Goal: Use online tool/utility

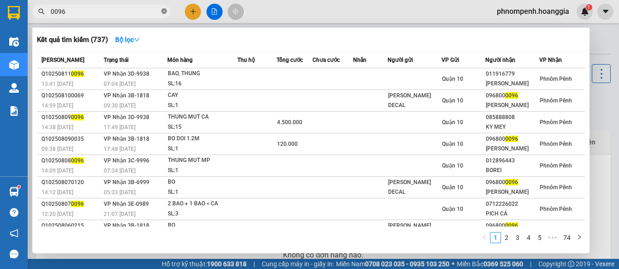
click at [163, 12] on icon "close-circle" at bounding box center [164, 11] width 6 height 6
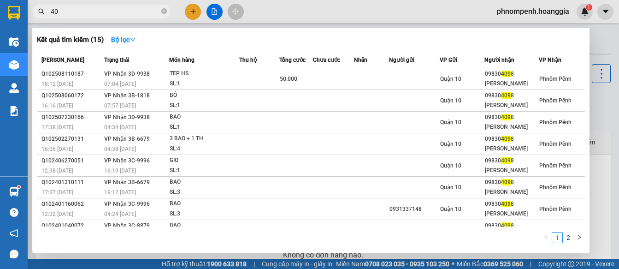
type input "4"
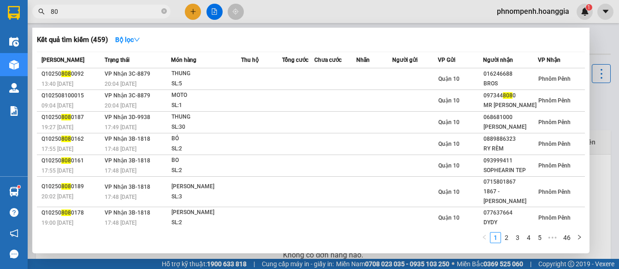
type input "8"
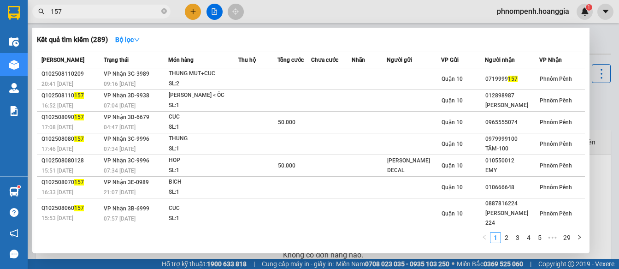
type input "157"
click at [164, 13] on icon "close-circle" at bounding box center [164, 11] width 6 height 6
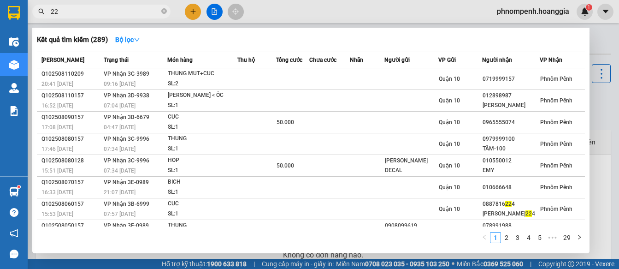
type input "228"
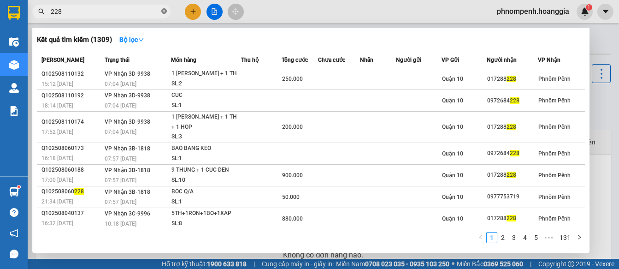
click at [166, 12] on icon "close-circle" at bounding box center [164, 11] width 6 height 6
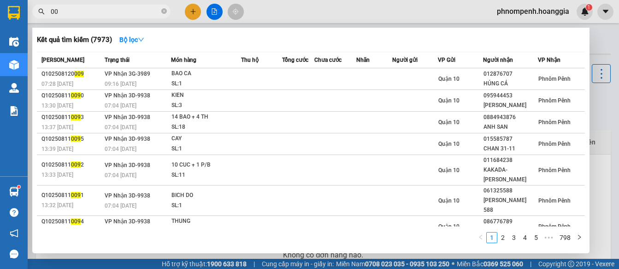
type input "0"
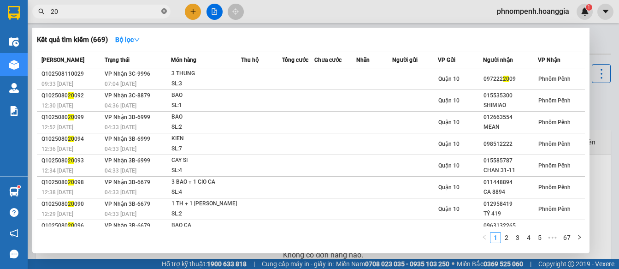
type input "2"
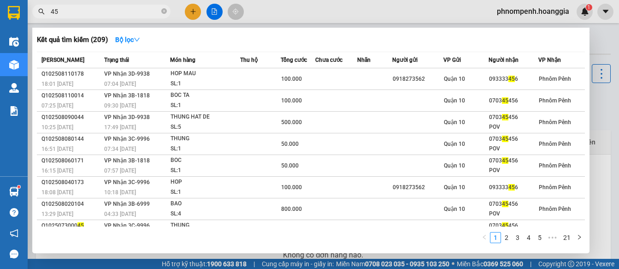
type input "4"
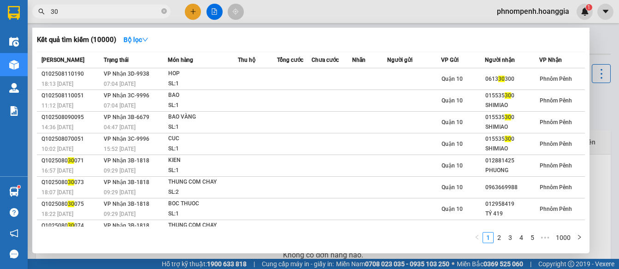
type input "3"
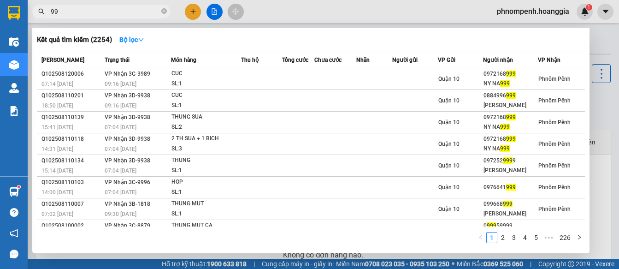
type input "9"
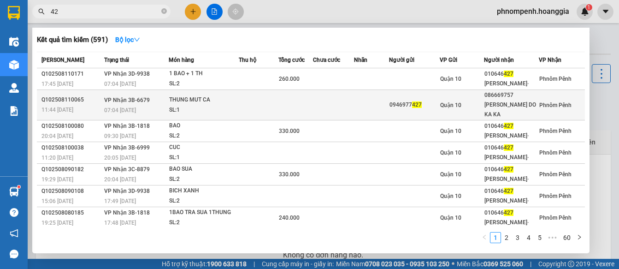
type input "4"
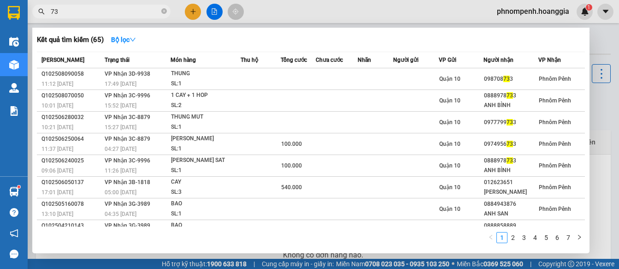
type input "7"
